Goal: Navigation & Orientation: Find specific page/section

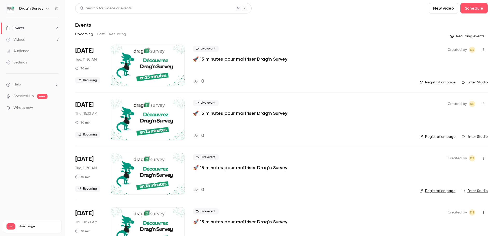
click at [471, 84] on link "Enter Studio" at bounding box center [475, 82] width 26 height 5
click at [28, 62] on link "Settings" at bounding box center [32, 62] width 65 height 11
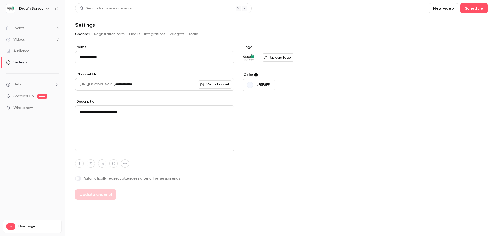
click at [27, 29] on link "Events 6" at bounding box center [32, 28] width 65 height 11
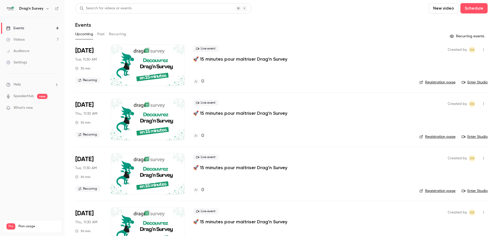
click at [483, 48] on icon "button" at bounding box center [483, 49] width 1 height 3
